Goal: Navigation & Orientation: Find specific page/section

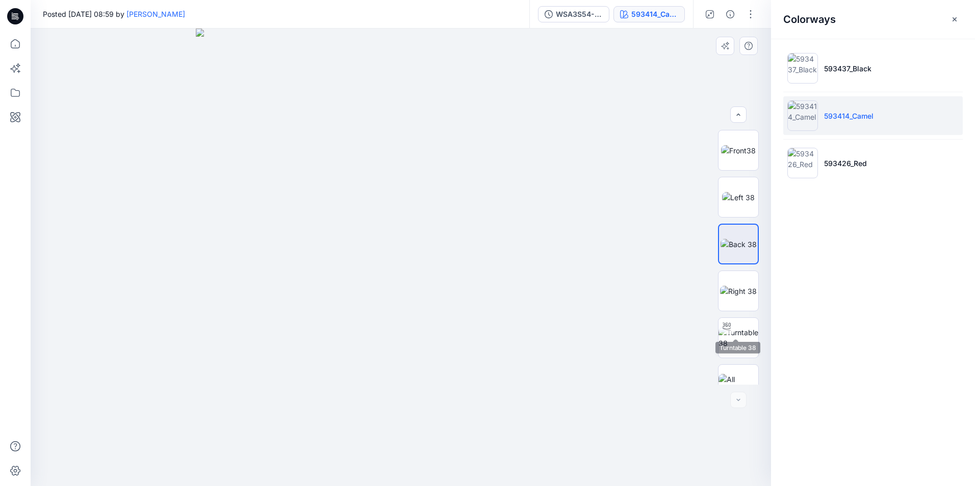
scroll to position [20, 0]
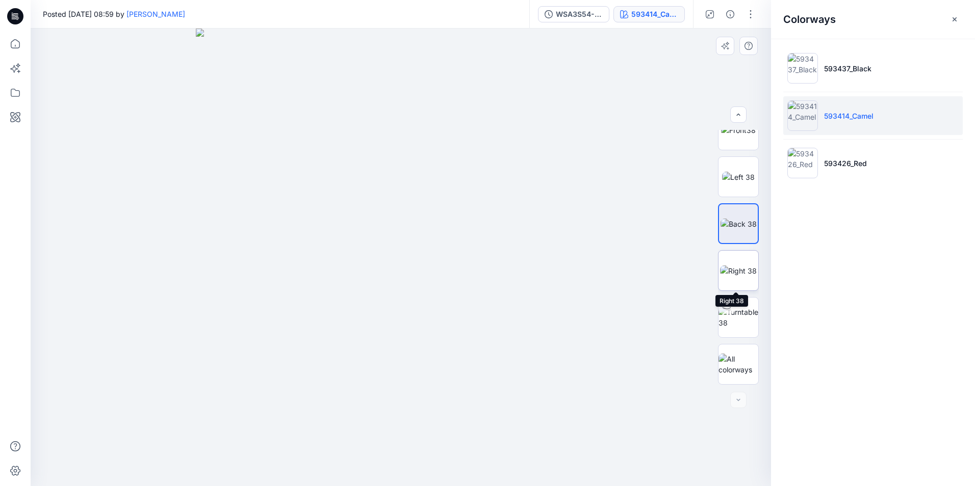
click at [731, 276] on img at bounding box center [738, 271] width 37 height 11
click at [740, 229] on img at bounding box center [738, 224] width 36 height 11
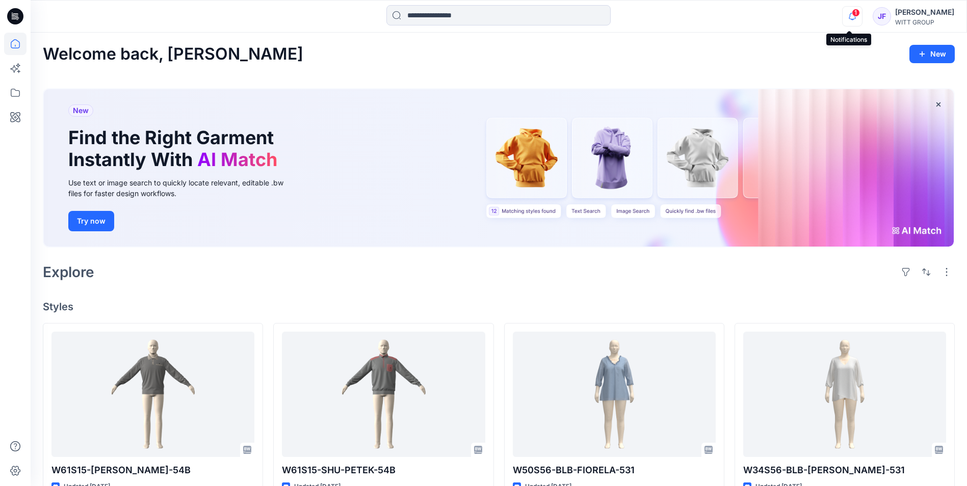
click at [844, 9] on icon "button" at bounding box center [852, 16] width 19 height 20
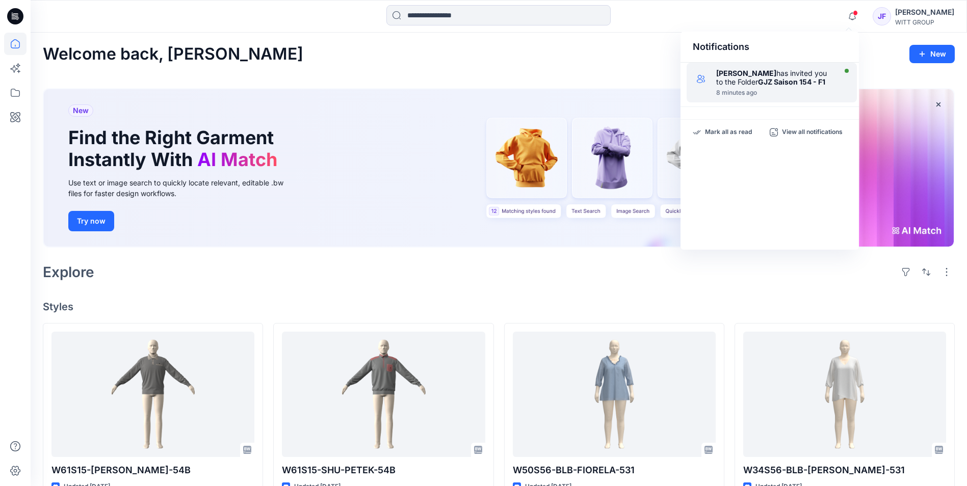
click at [781, 73] on div "[PERSON_NAME] has invited you to the Folder GJZ Saison 154 - F1" at bounding box center [774, 77] width 117 height 17
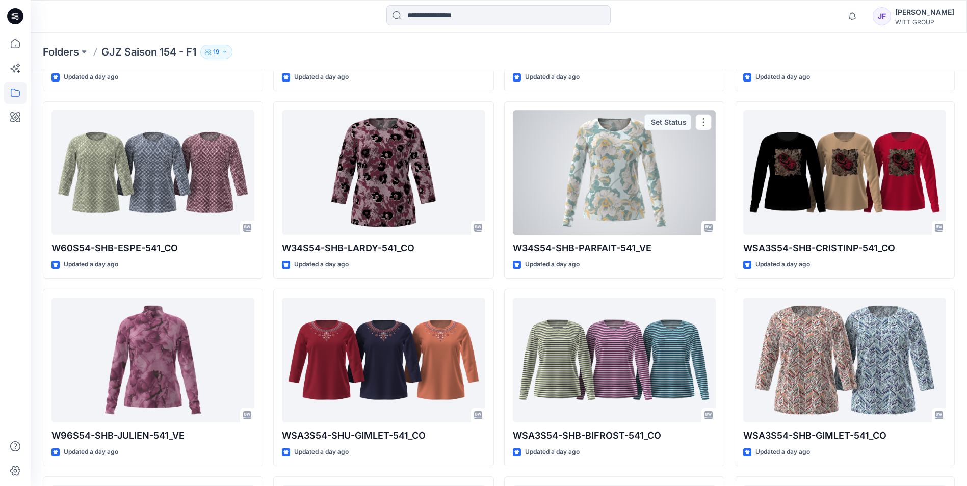
scroll to position [1147, 0]
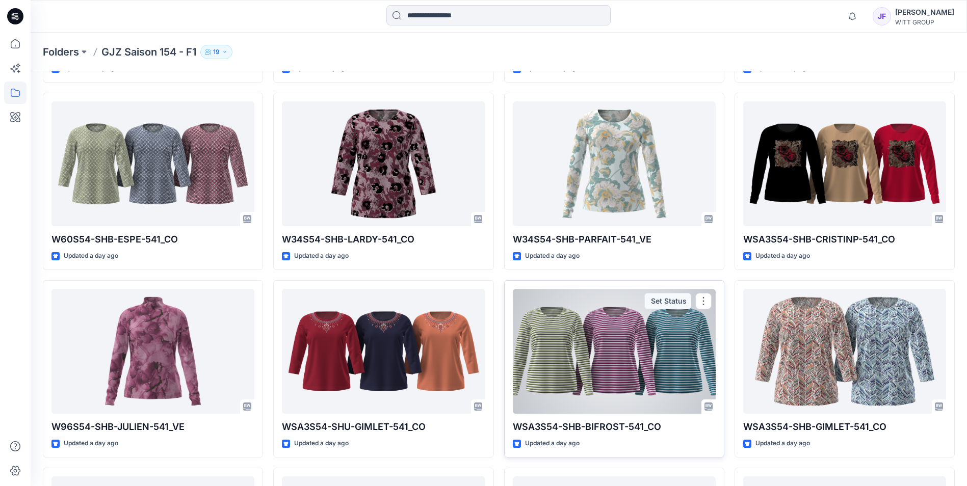
click at [598, 380] on div at bounding box center [614, 351] width 203 height 125
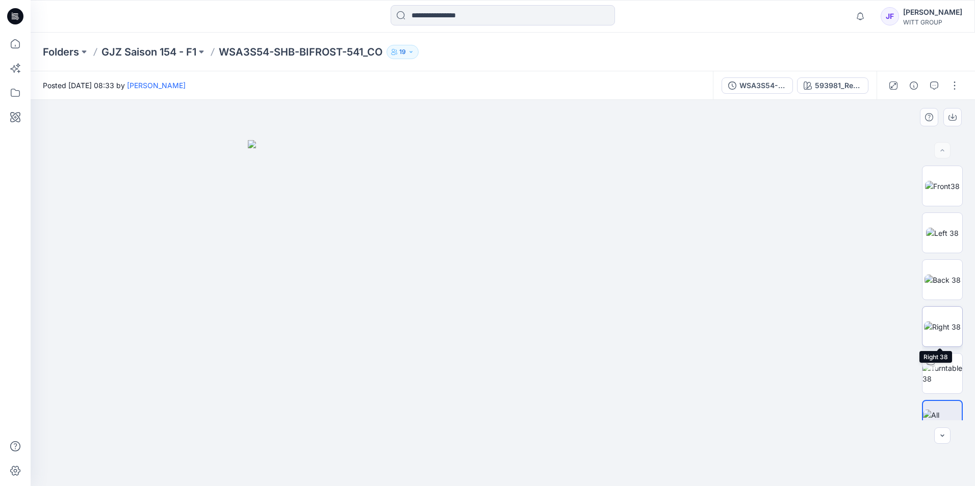
click at [944, 324] on img at bounding box center [942, 327] width 37 height 11
click at [938, 277] on img at bounding box center [942, 280] width 36 height 11
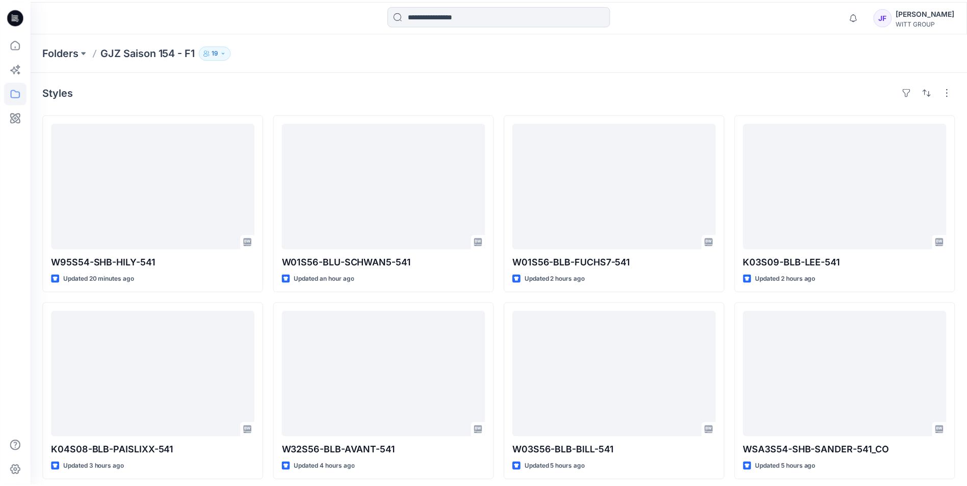
scroll to position [1147, 0]
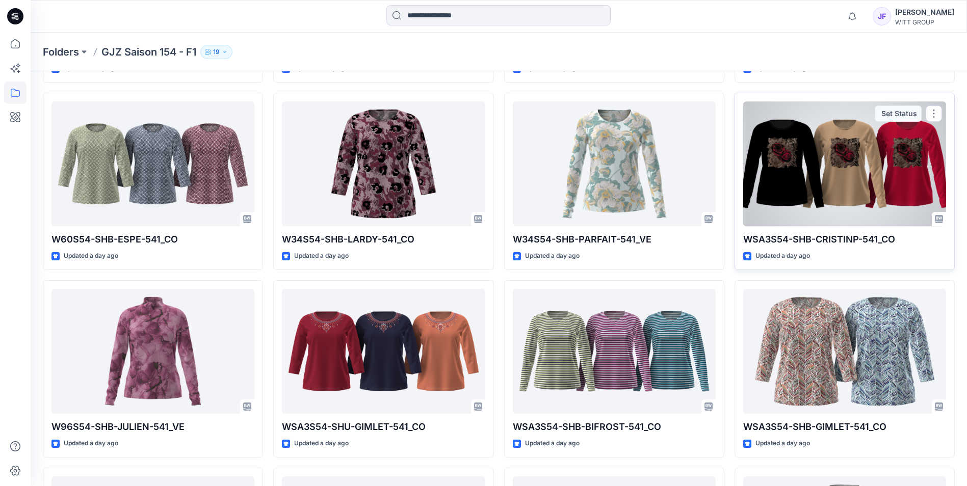
click at [838, 180] on div at bounding box center [844, 163] width 203 height 125
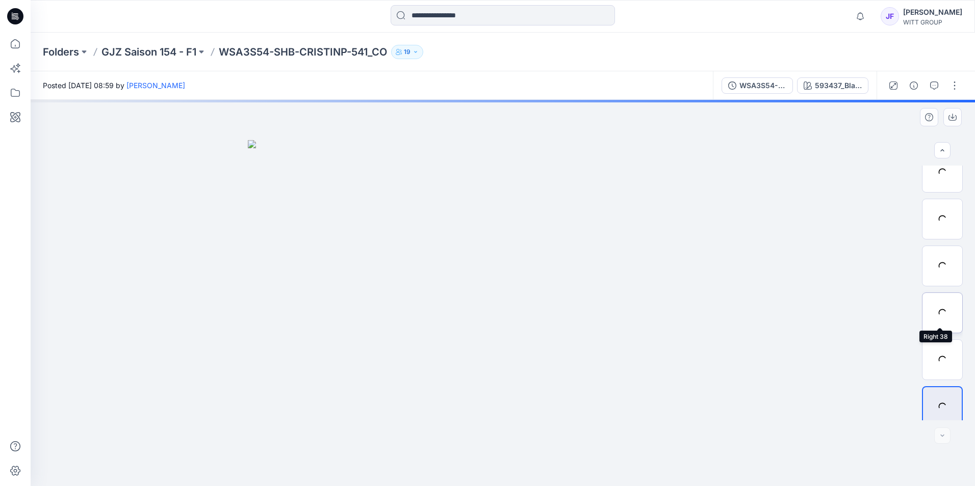
scroll to position [20, 0]
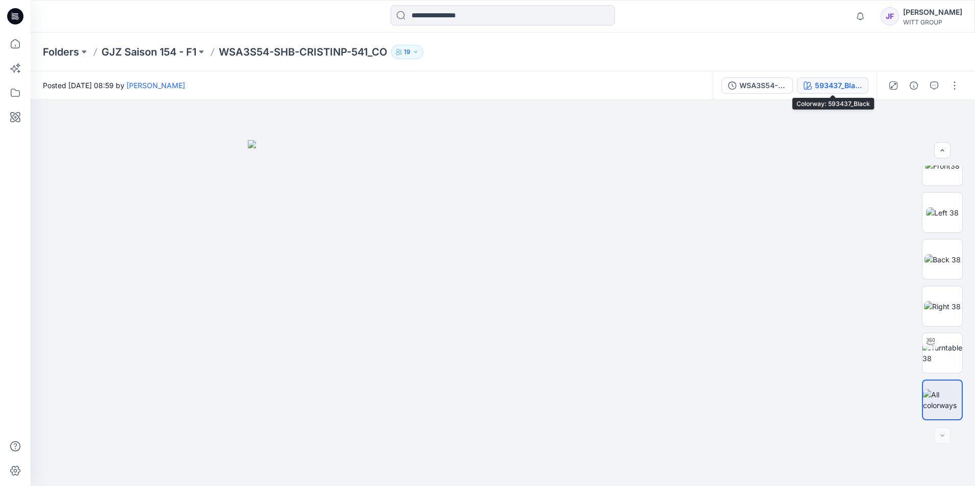
click at [833, 87] on div "593437_Black" at bounding box center [838, 85] width 47 height 11
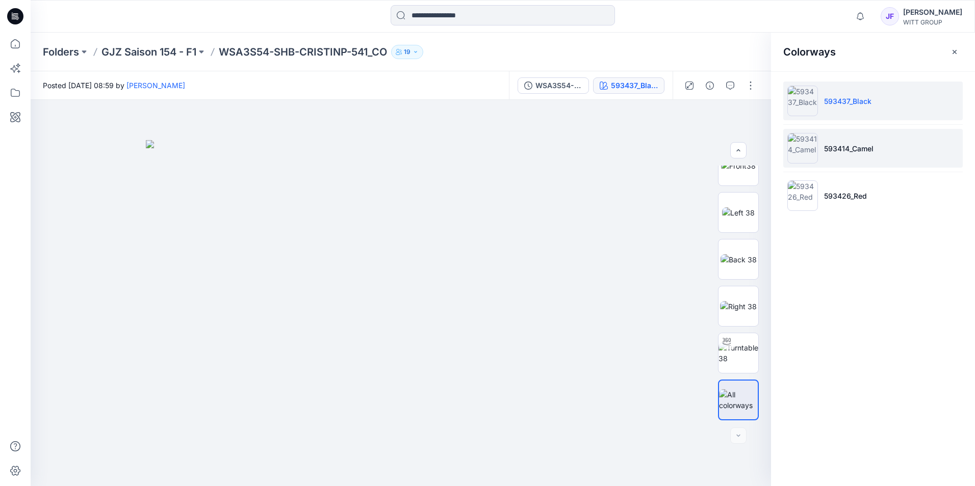
click at [848, 145] on p "593414_Camel" at bounding box center [848, 148] width 49 height 11
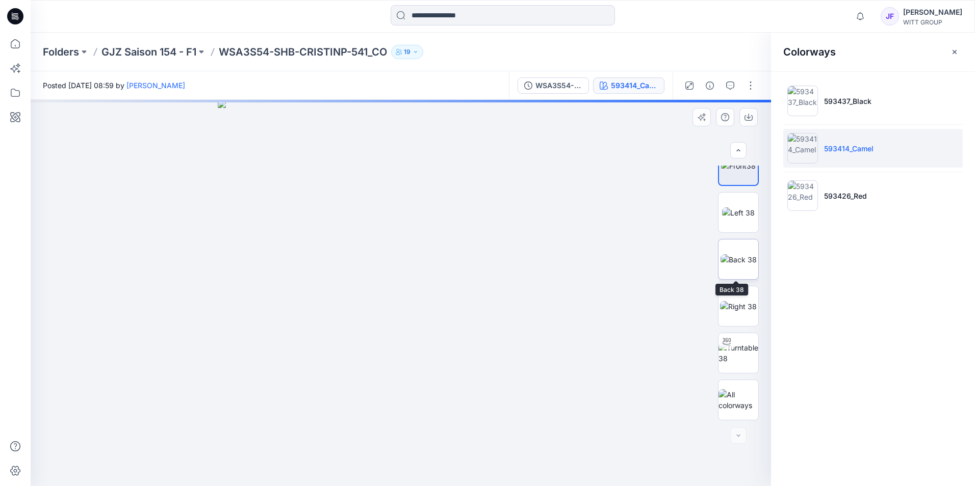
click at [746, 265] on img at bounding box center [738, 259] width 36 height 11
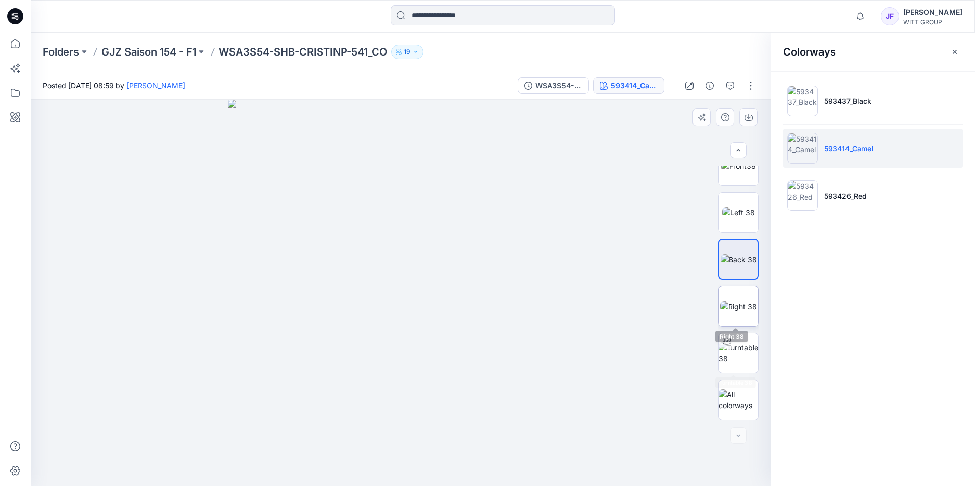
click at [736, 312] on img at bounding box center [738, 306] width 37 height 11
